Goal: Go to known website: Access a specific website the user already knows

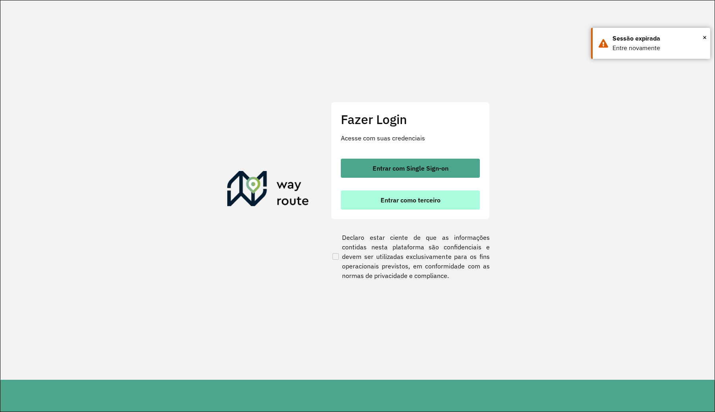
click at [402, 204] on button "Entrar como terceiro" at bounding box center [410, 199] width 139 height 19
